Goal: Task Accomplishment & Management: Manage account settings

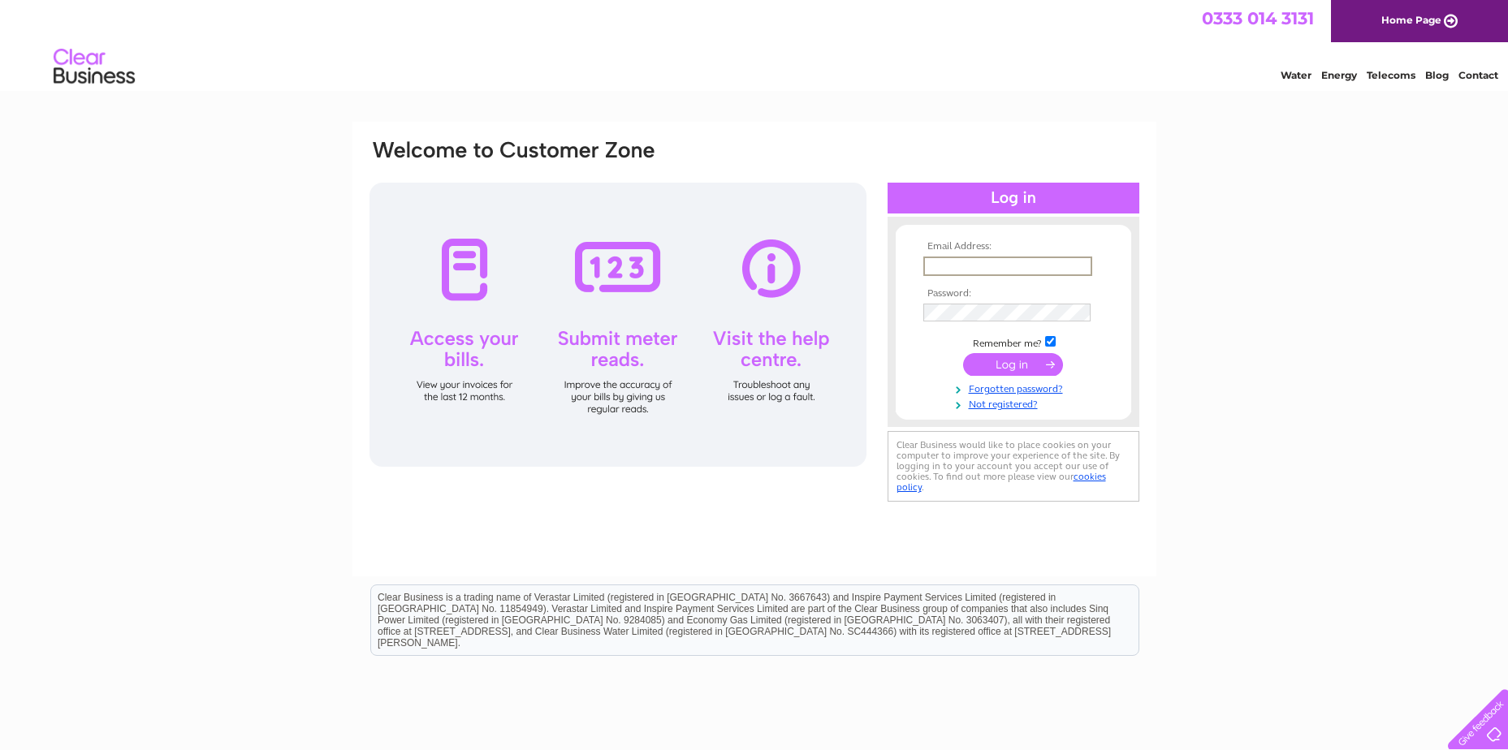
click at [1020, 259] on input "text" at bounding box center [1007, 266] width 169 height 19
type input "victoria.guest@aberlour.org.uk"
click at [1015, 361] on input "submit" at bounding box center [1013, 364] width 100 height 23
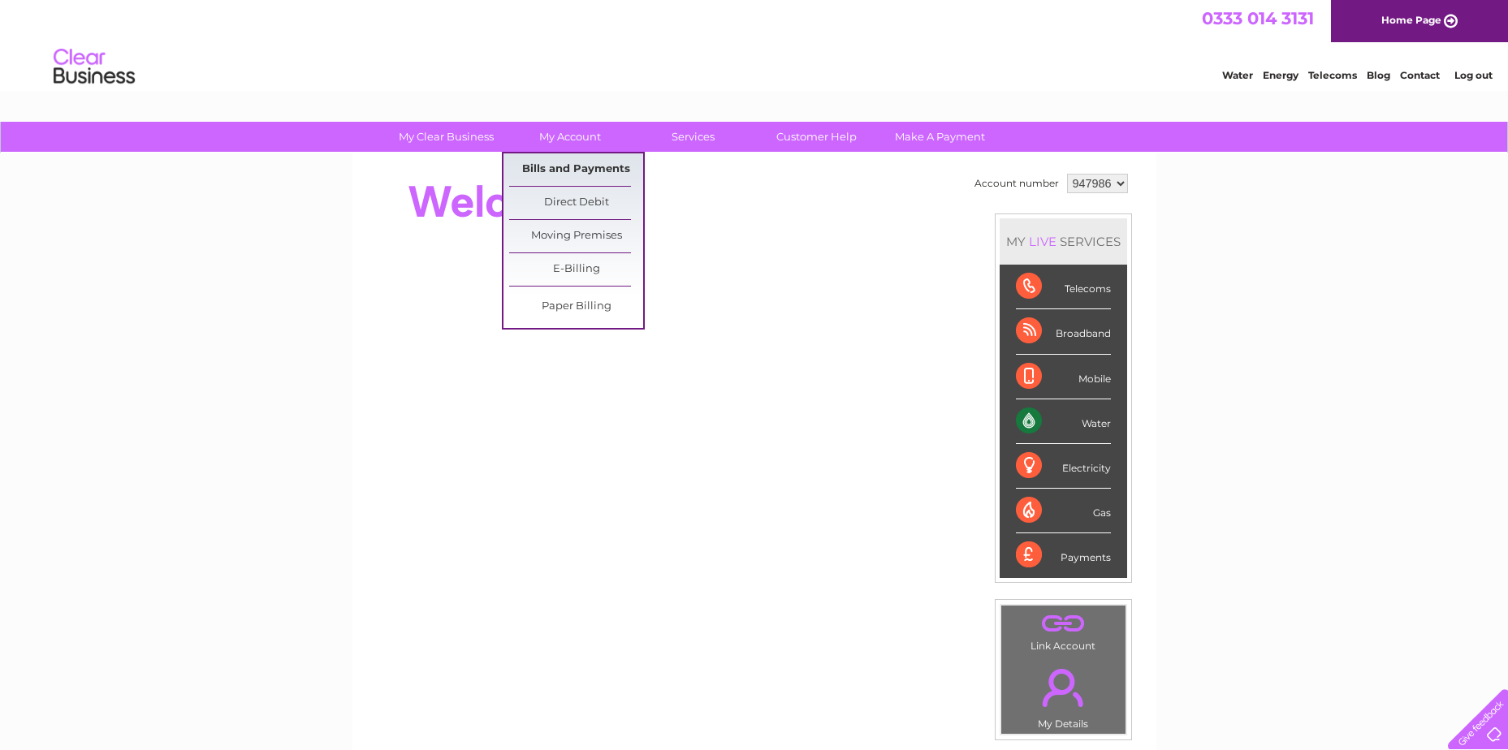
click at [599, 164] on link "Bills and Payments" at bounding box center [576, 169] width 134 height 32
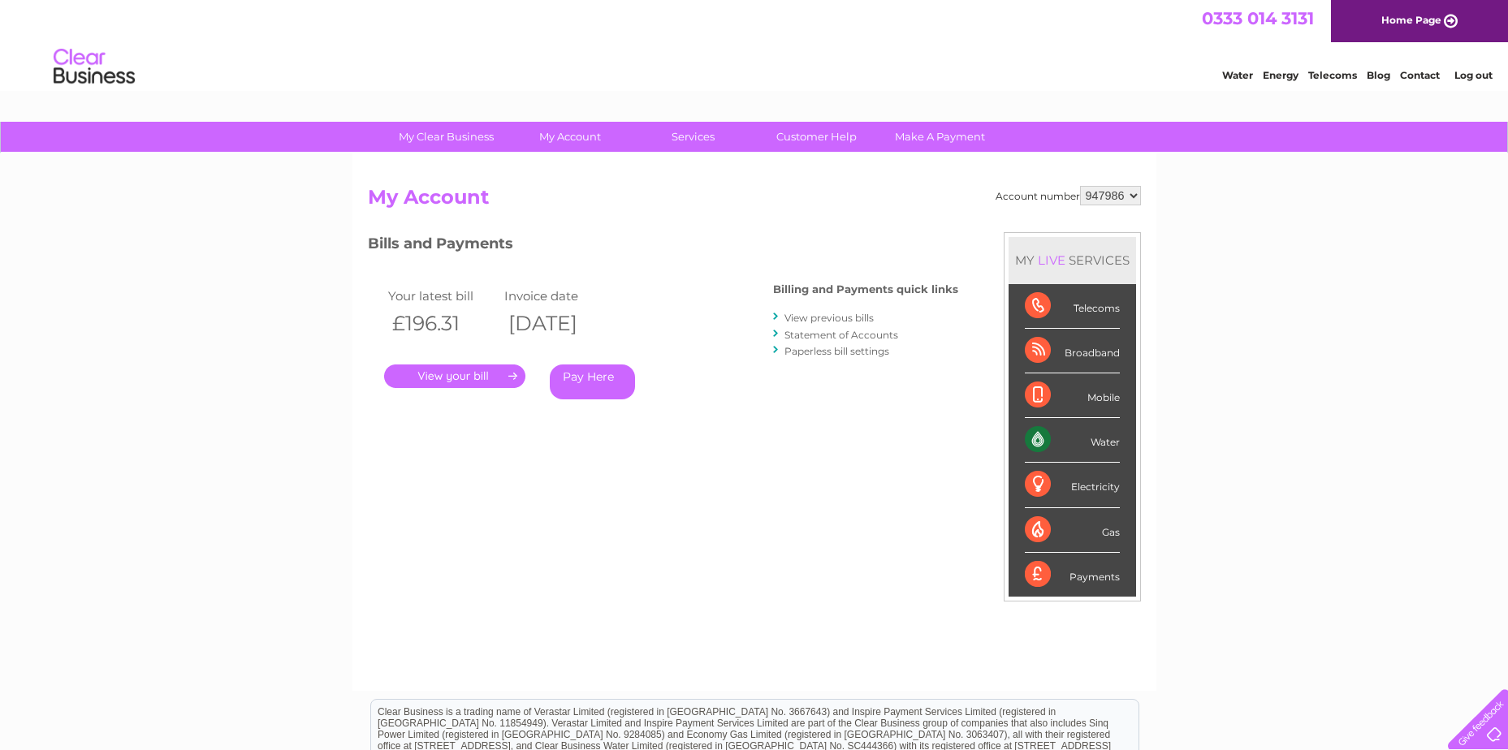
click at [465, 372] on link "." at bounding box center [454, 377] width 141 height 24
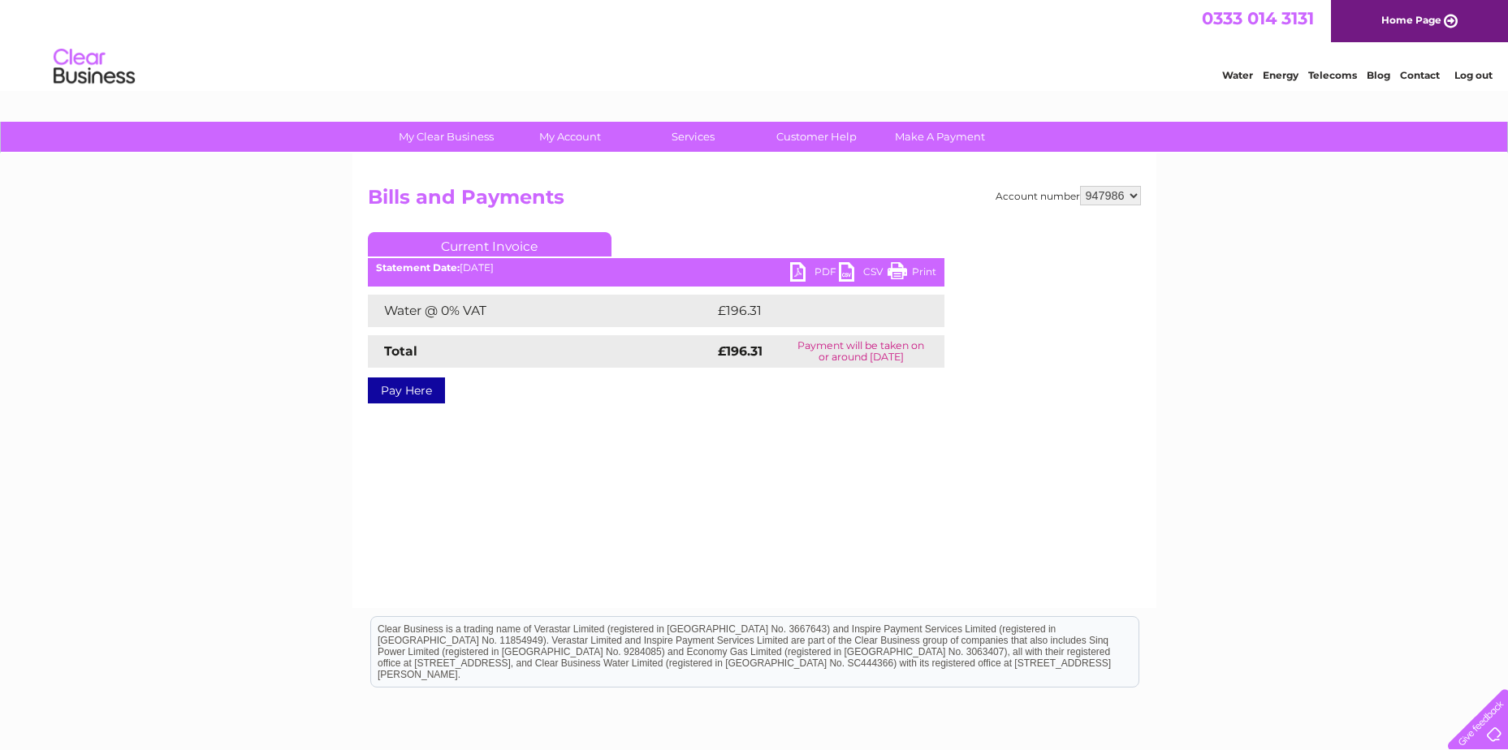
click at [798, 268] on link "PDF" at bounding box center [814, 274] width 49 height 24
